Goal: Use online tool/utility

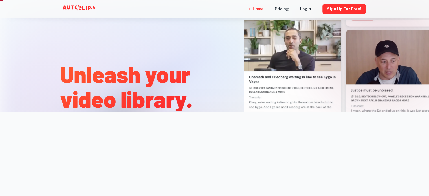
scroll to position [141, 0]
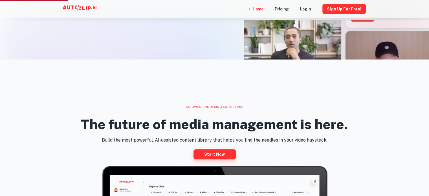
click at [215, 154] on link "Start now" at bounding box center [215, 154] width 42 height 10
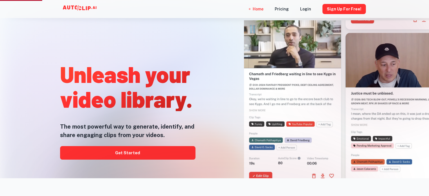
scroll to position [0, 0]
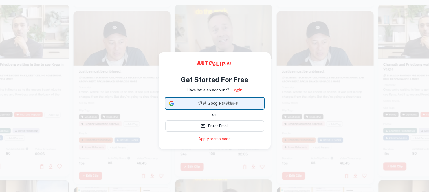
click at [210, 102] on span "通过 Google 继续操作" at bounding box center [218, 103] width 84 height 6
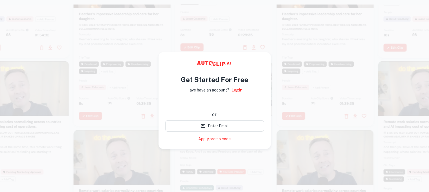
click at [115, 96] on div at bounding box center [122, 40] width 97 height 172
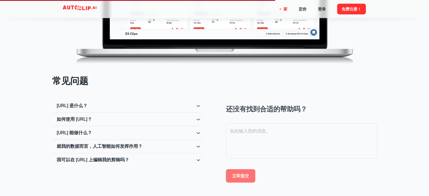
scroll to position [903, 0]
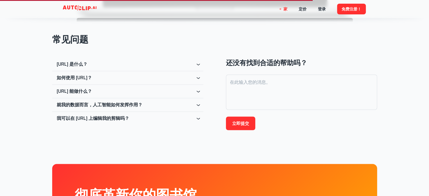
click at [200, 64] on icon at bounding box center [199, 65] width 6 height 6
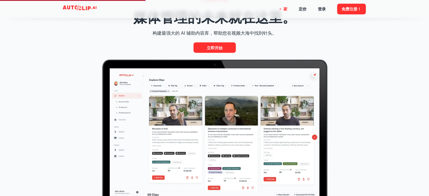
scroll to position [241, 0]
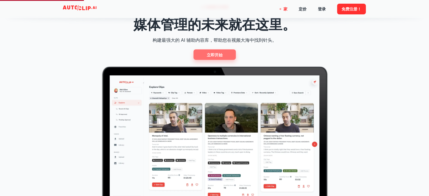
click at [211, 55] on font "立即开始" at bounding box center [215, 55] width 16 height 5
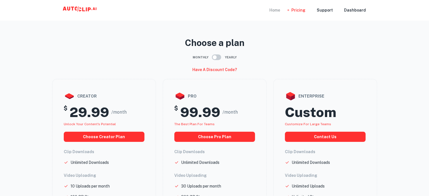
click at [279, 10] on div "Home" at bounding box center [275, 10] width 11 height 20
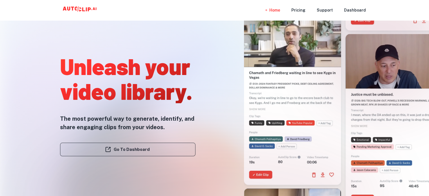
click at [120, 147] on link "Go To Dashboard" at bounding box center [127, 150] width 135 height 14
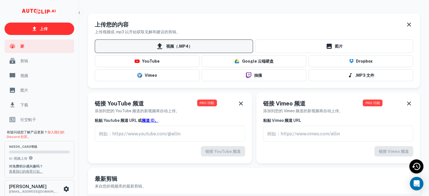
click at [187, 45] on font "视频（.MP4）" at bounding box center [179, 46] width 26 height 5
click at [0, 0] on input "视频（.MP4）" at bounding box center [0, 0] width 0 height 0
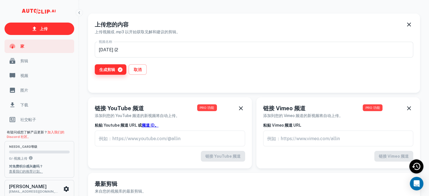
click at [111, 69] on font "生成剪辑" at bounding box center [107, 69] width 16 height 5
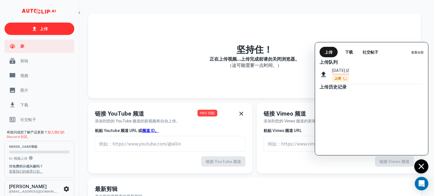
click at [340, 71] on font "9月25日 (2" at bounding box center [340, 70] width 17 height 5
click at [322, 74] on icon at bounding box center [323, 75] width 8 height 8
click at [208, 90] on div at bounding box center [217, 98] width 434 height 196
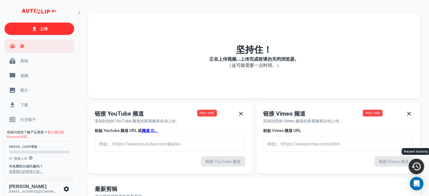
click at [412, 169] on icon "最近活动" at bounding box center [416, 166] width 10 height 10
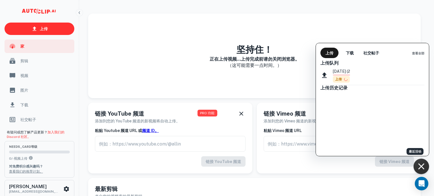
click at [416, 169] on div at bounding box center [217, 98] width 434 height 196
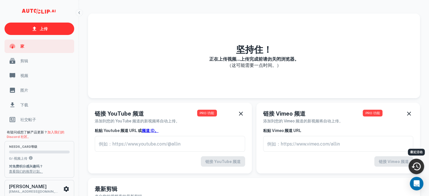
click at [420, 167] on icon "最近活动" at bounding box center [416, 166] width 10 height 10
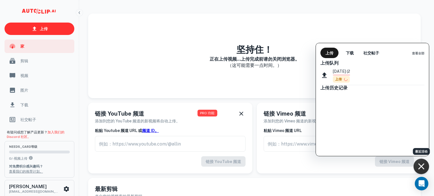
click at [420, 167] on div at bounding box center [217, 98] width 434 height 196
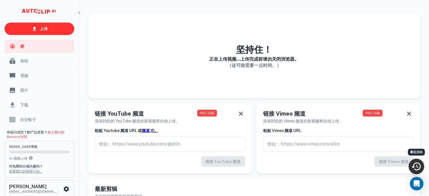
click at [420, 167] on icon "最近活动" at bounding box center [416, 166] width 10 height 10
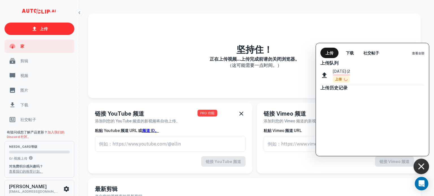
click at [375, 19] on div at bounding box center [217, 98] width 434 height 196
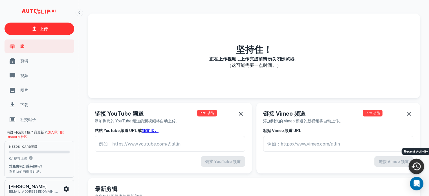
click at [415, 167] on icon "最近活动" at bounding box center [416, 166] width 10 height 10
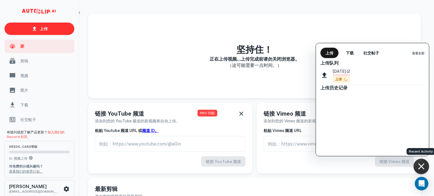
click at [224, 21] on div at bounding box center [217, 98] width 434 height 196
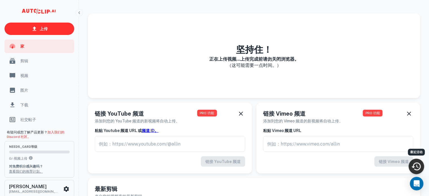
click at [414, 165] on icon "最近活动" at bounding box center [416, 167] width 9 height 8
